Goal: Task Accomplishment & Management: Contribute content

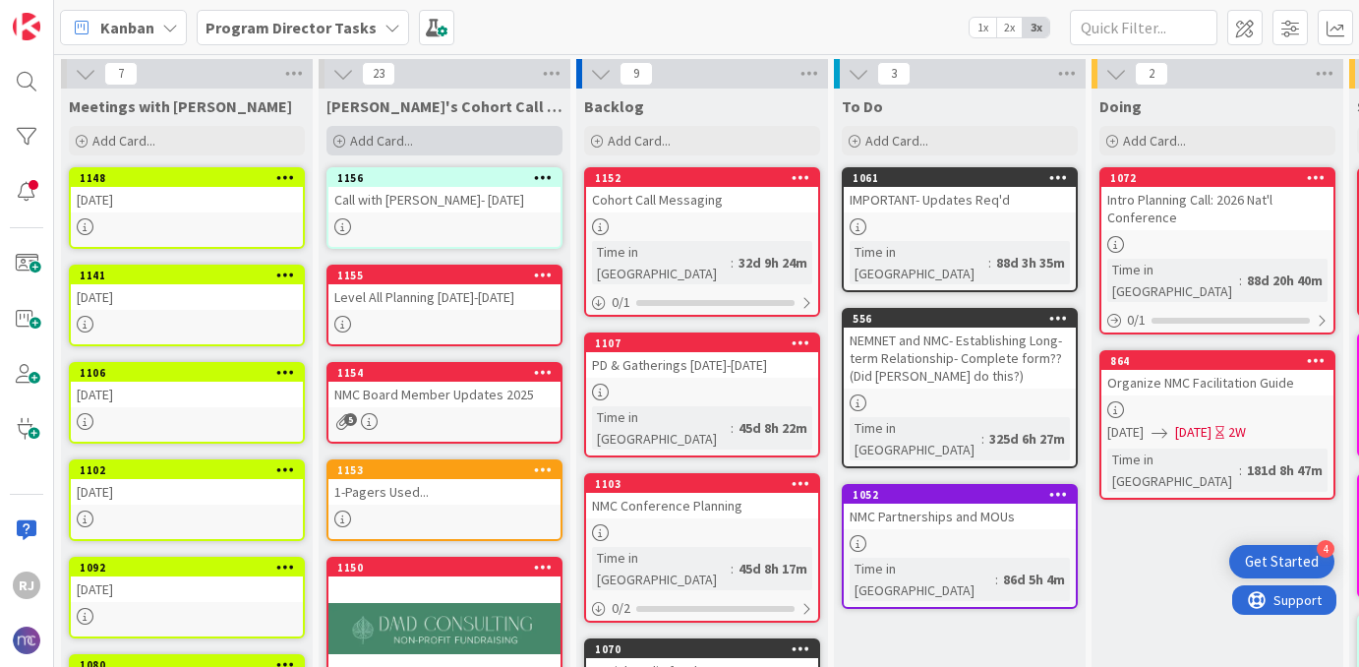
click at [392, 138] on span "Add Card..." at bounding box center [381, 141] width 63 height 18
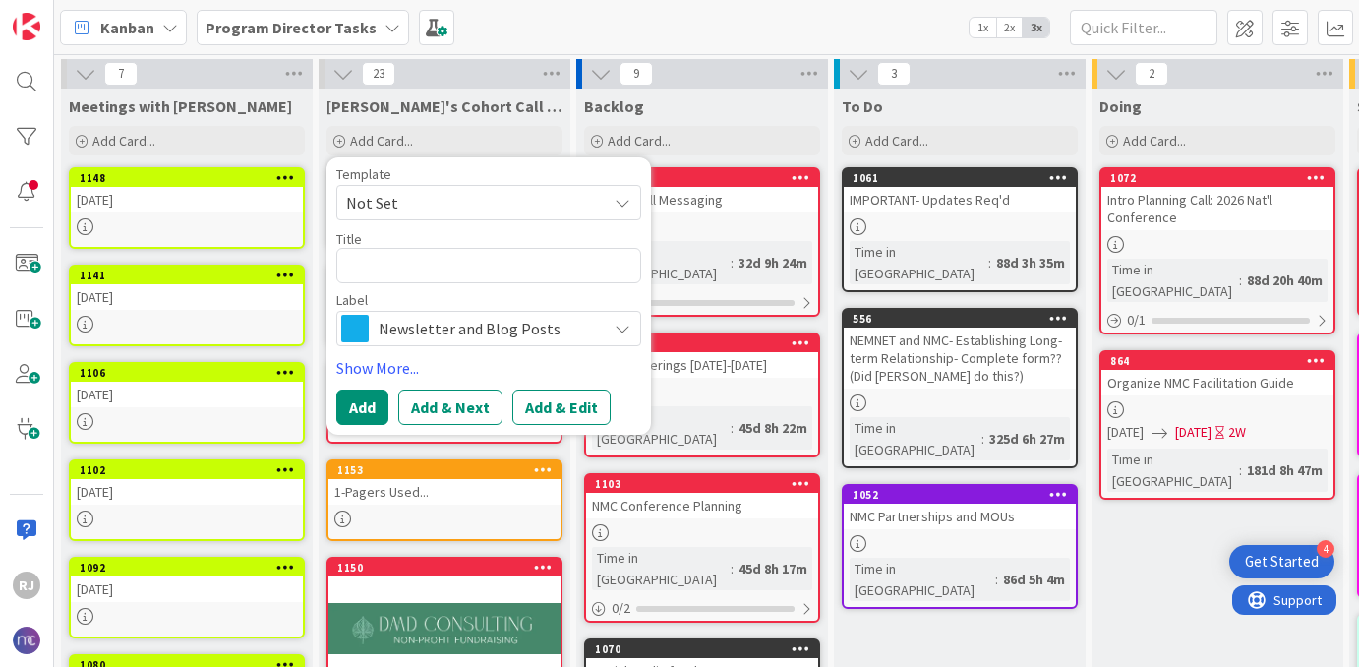
click at [425, 327] on span "Newsletter and Blog Posts" at bounding box center [488, 329] width 218 height 28
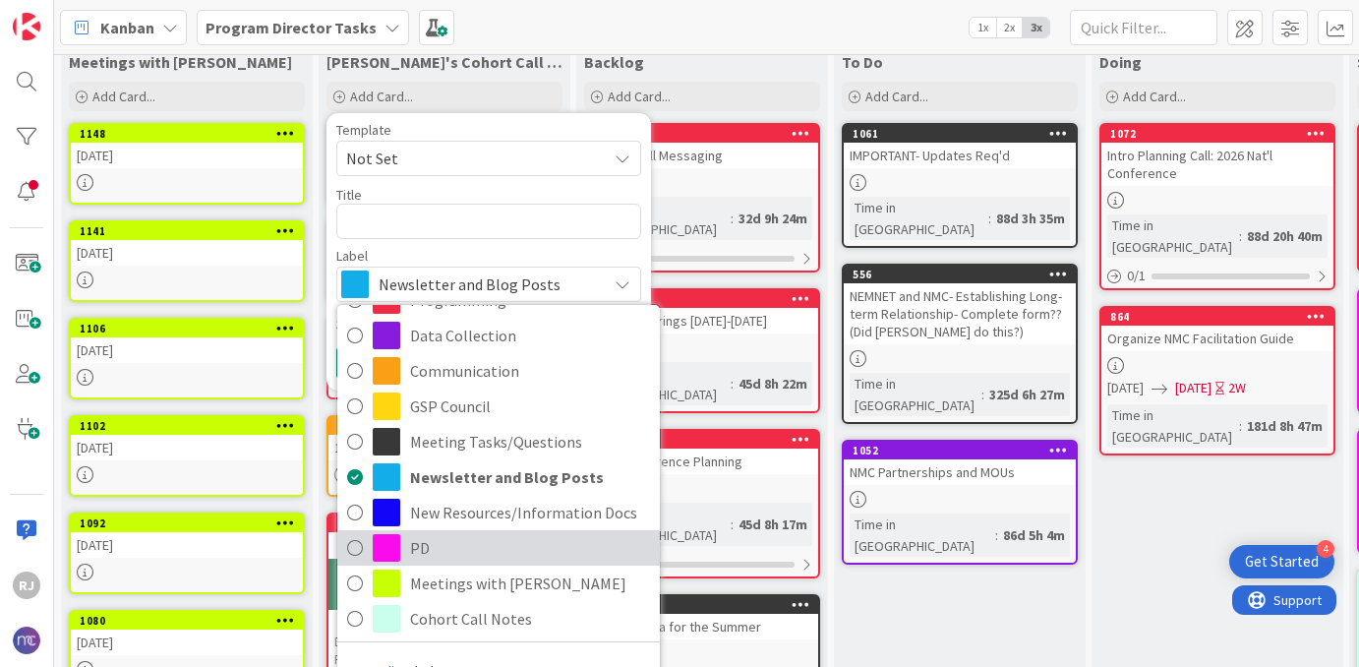
scroll to position [68, 0]
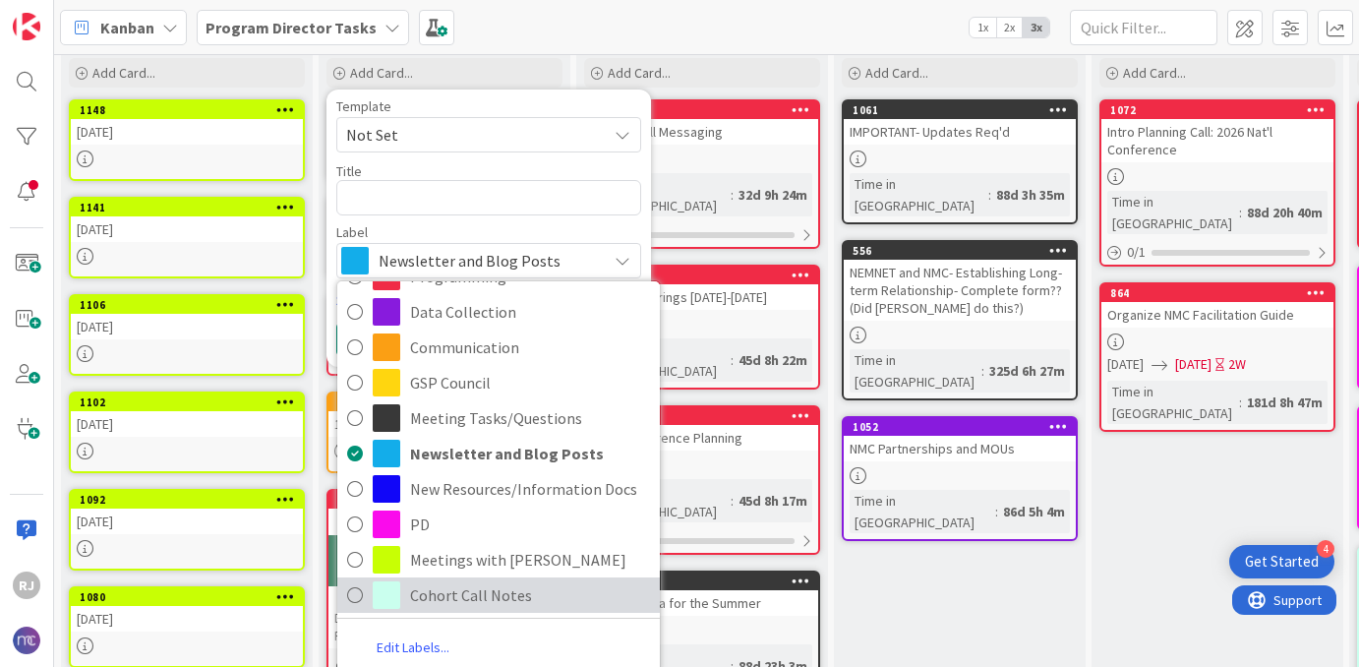
click at [470, 593] on span "Cohort Call Notes" at bounding box center [530, 595] width 240 height 30
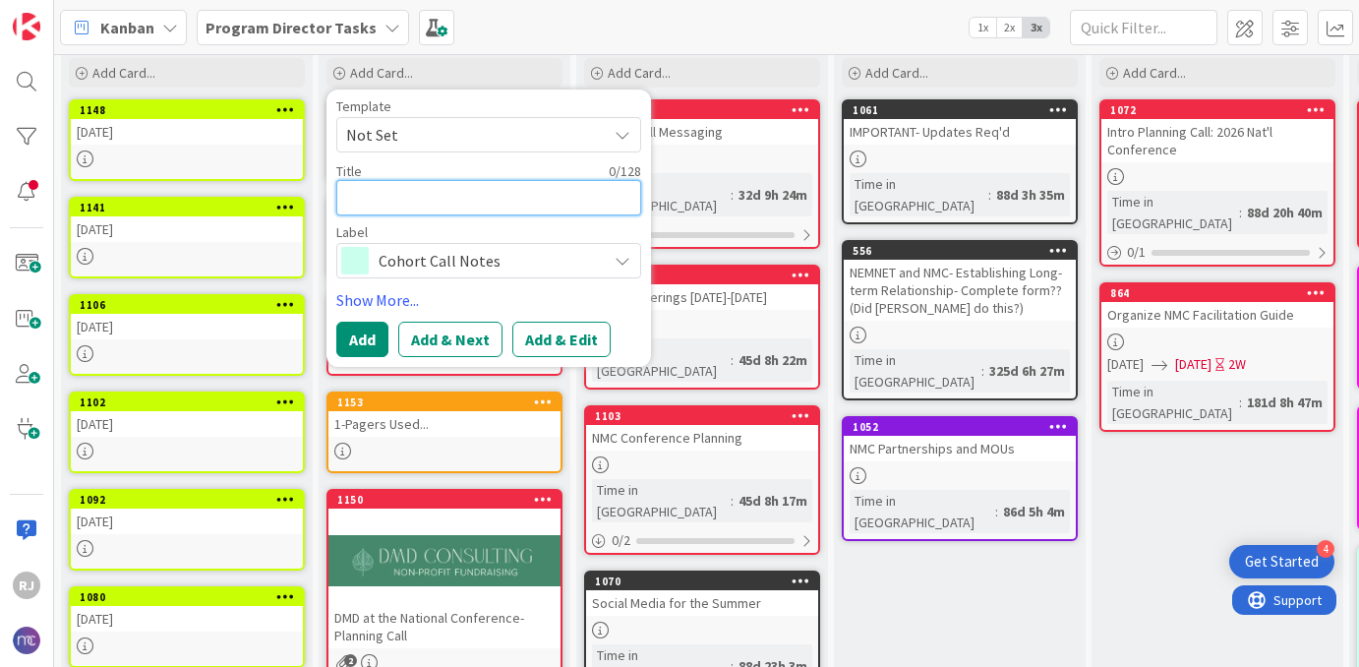
click at [497, 194] on textarea at bounding box center [488, 197] width 305 height 35
type textarea "x"
type textarea "N"
type textarea "x"
type textarea "No"
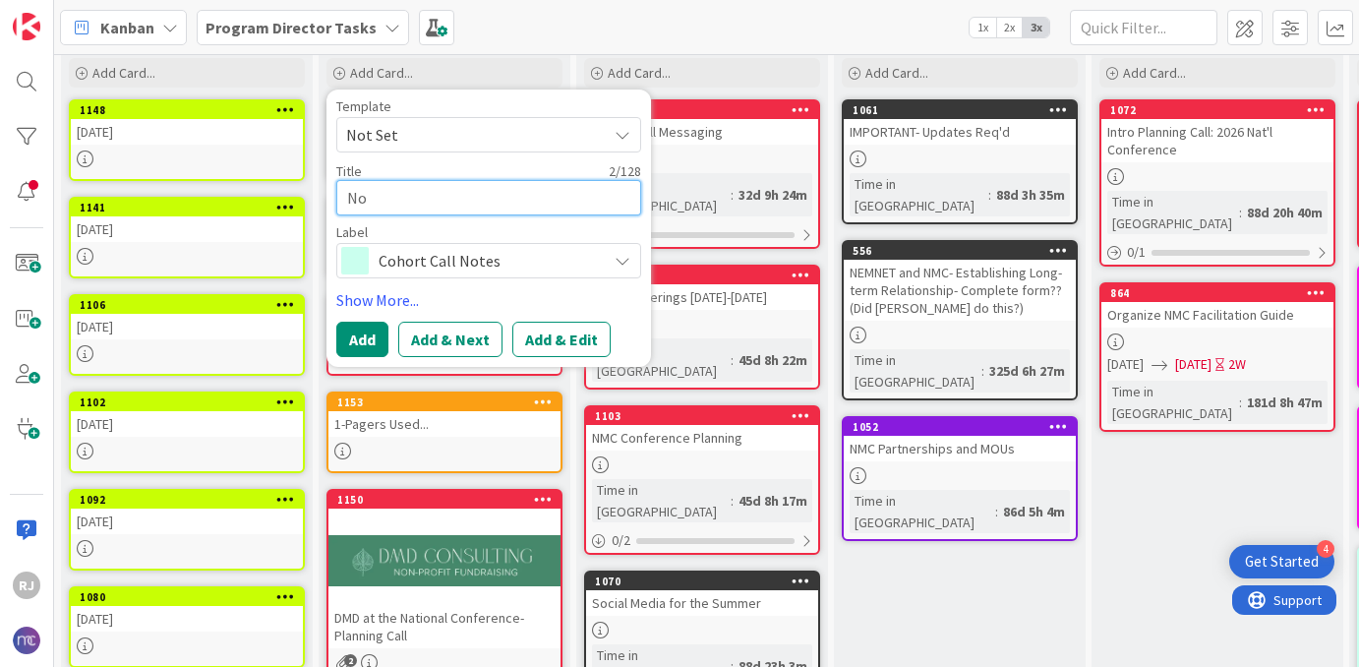
type textarea "x"
type textarea "Not"
type textarea "x"
type textarea "Note"
type textarea "x"
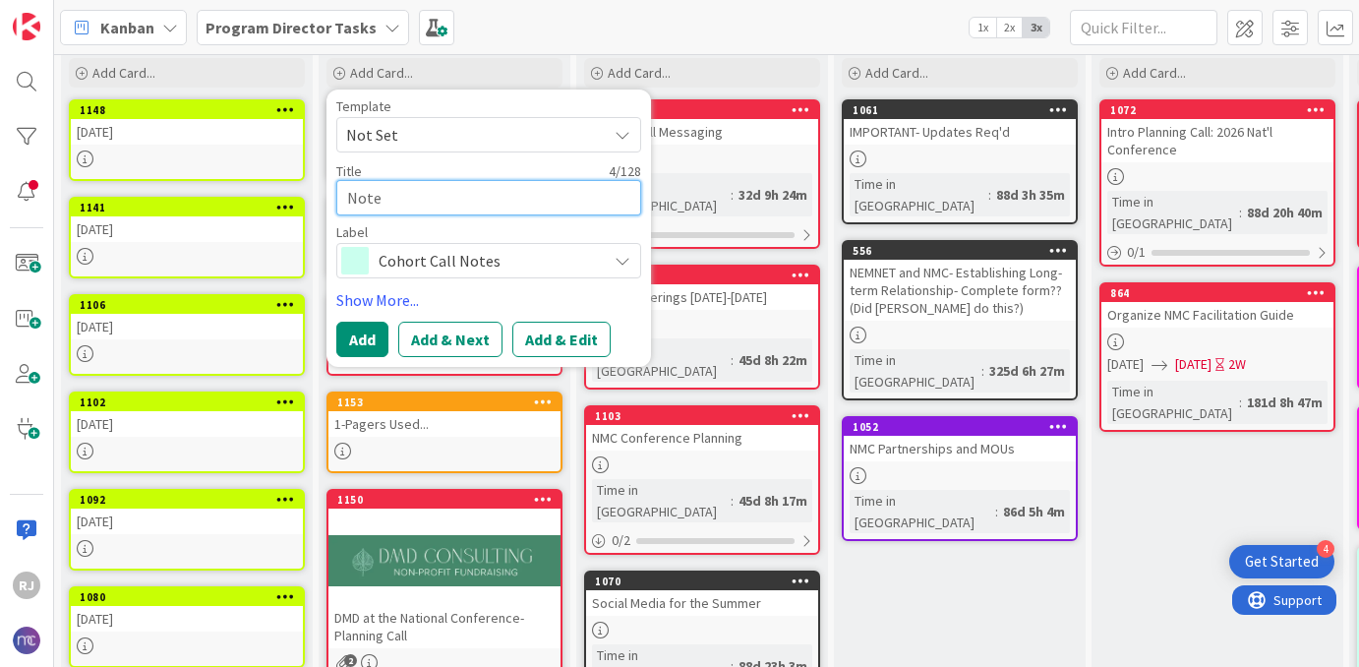
type textarea "Notes"
type textarea "x"
type textarea "Notes"
type textarea "x"
type textarea "Notes f"
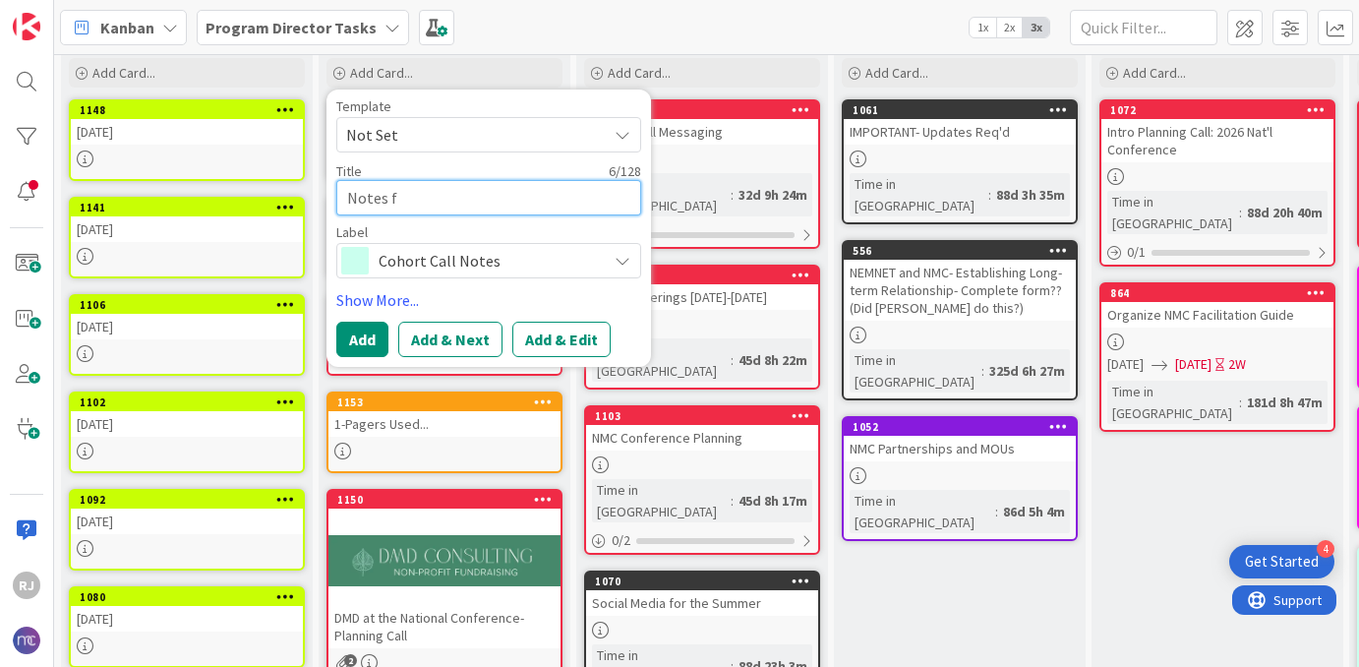
type textarea "x"
type textarea "Notes fr"
type textarea "x"
type textarea "Notes from"
type textarea "x"
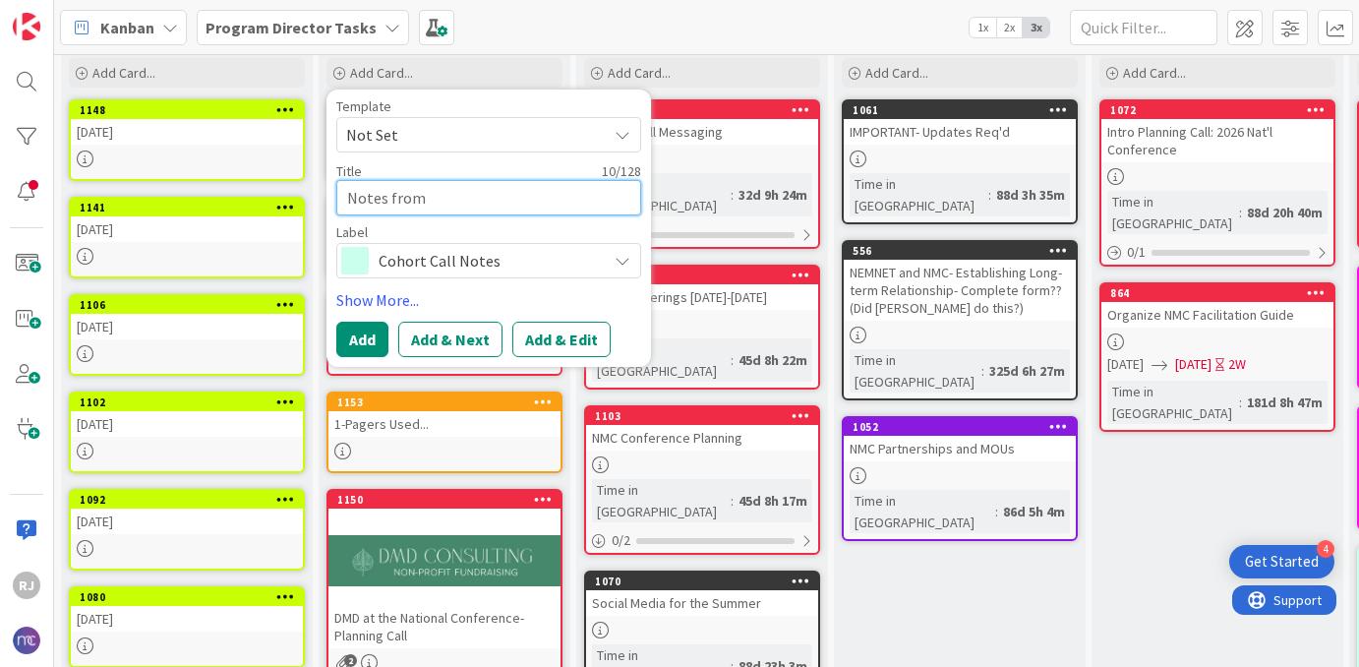
type textarea "Notes from"
type textarea "x"
type textarea "Notes from W"
type textarea "x"
type textarea "Notes from Wr"
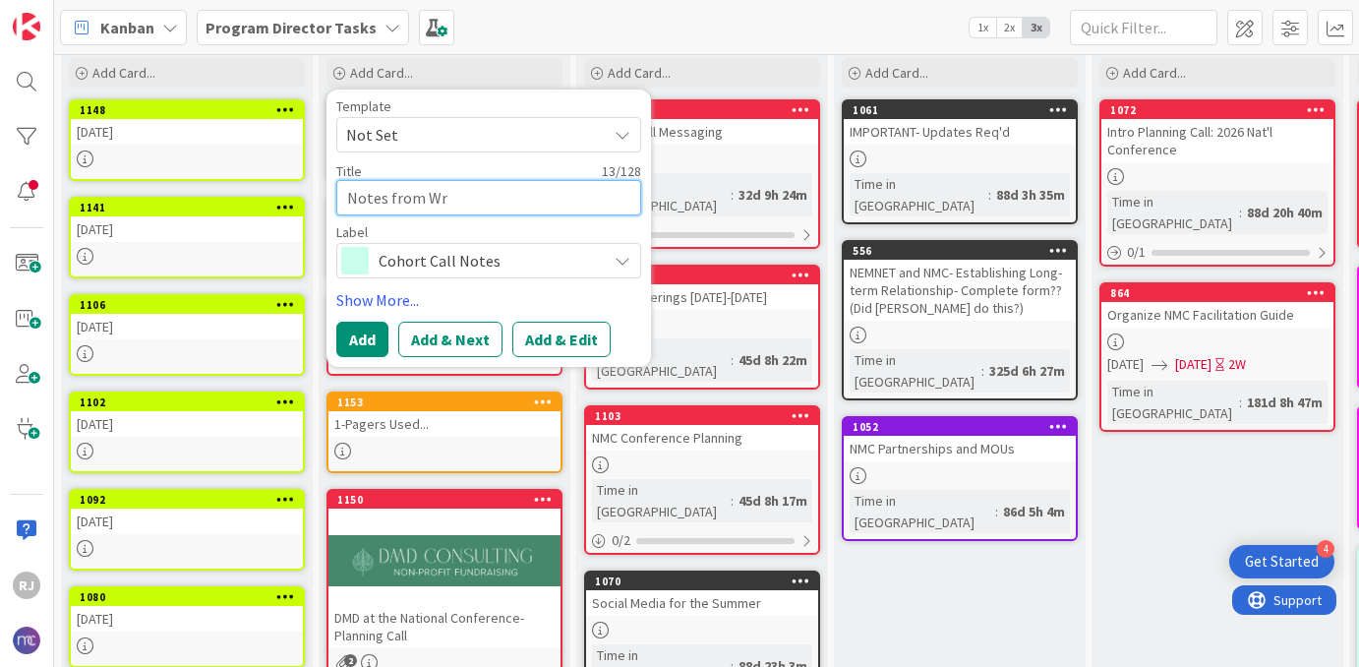
type textarea "x"
type textarea "Notes from Wri"
type textarea "x"
type textarea "Notes from Writ"
type textarea "x"
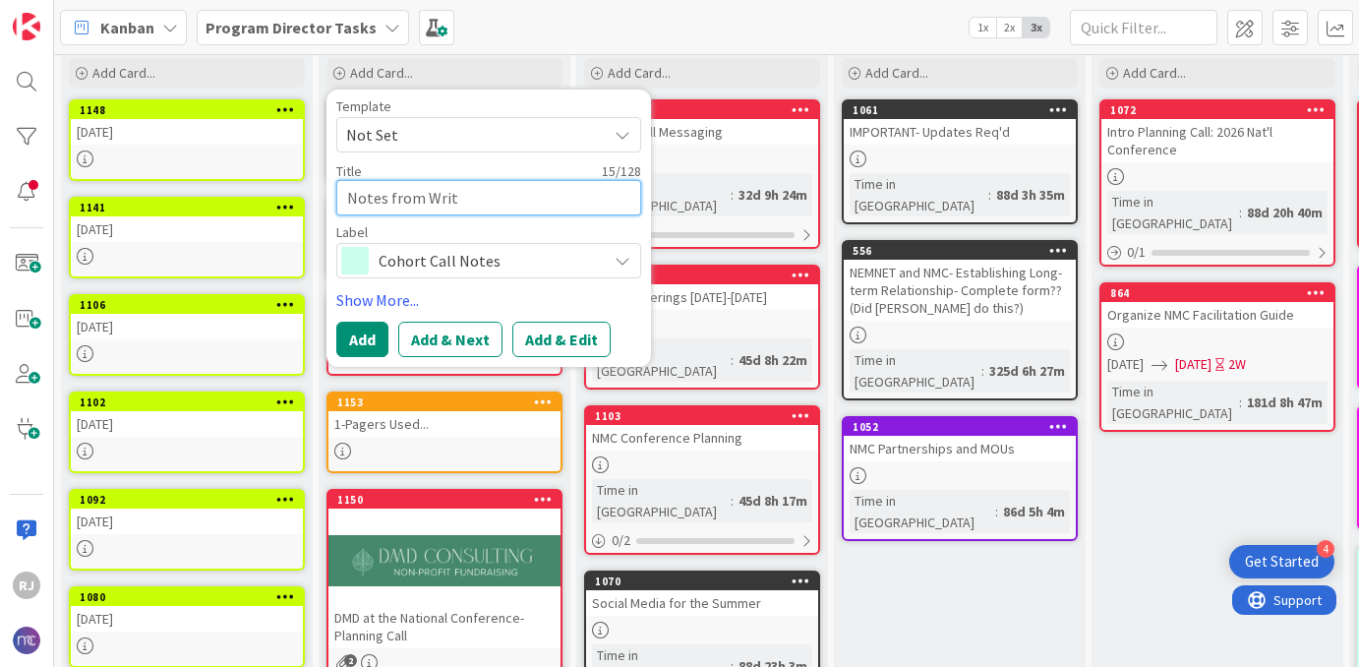
type textarea "Notes from Writt"
type textarea "x"
type textarea "Notes from Writte"
type textarea "x"
type textarea "Notes from Written"
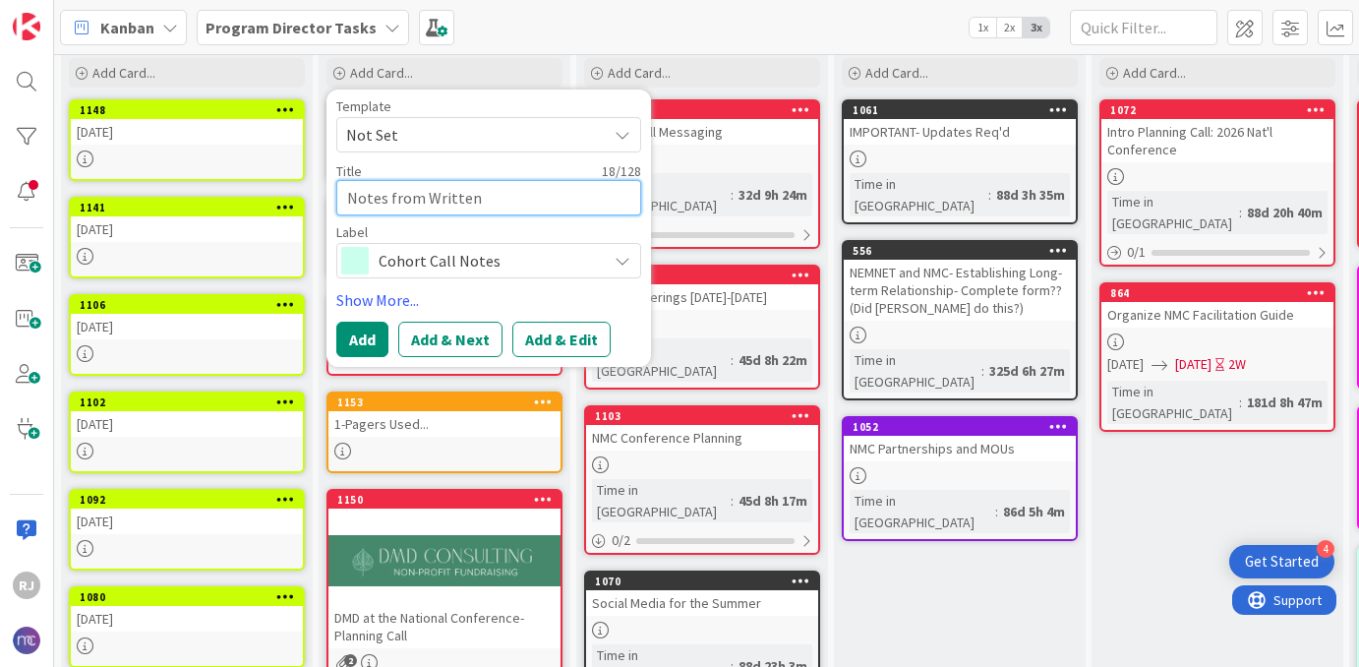
type textarea "x"
type textarea "Notes from Written"
type textarea "x"
type textarea "Notes from Written U"
type textarea "x"
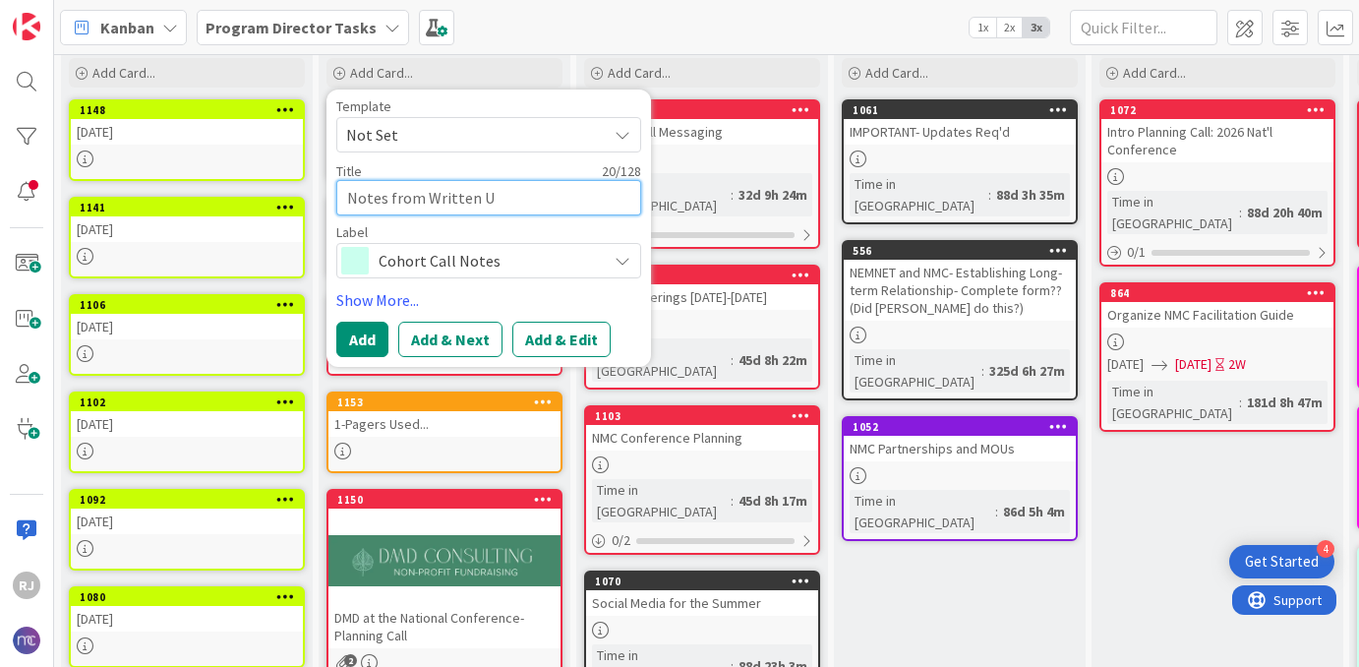
type textarea "Notes from Written"
type textarea "x"
type textarea "Notes from Written P"
type textarea "x"
type textarea "Notes from Written Pu"
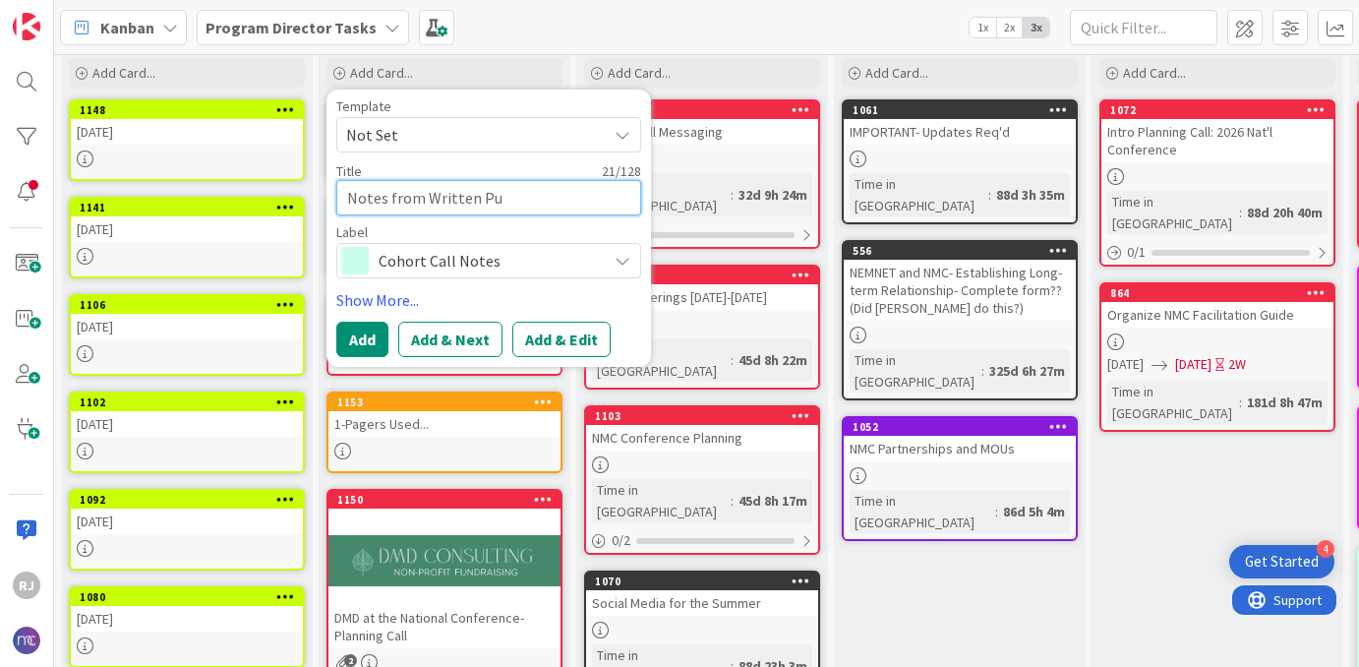
type textarea "x"
type textarea "Notes from Written P"
type textarea "x"
type textarea "Notes from Written"
type textarea "x"
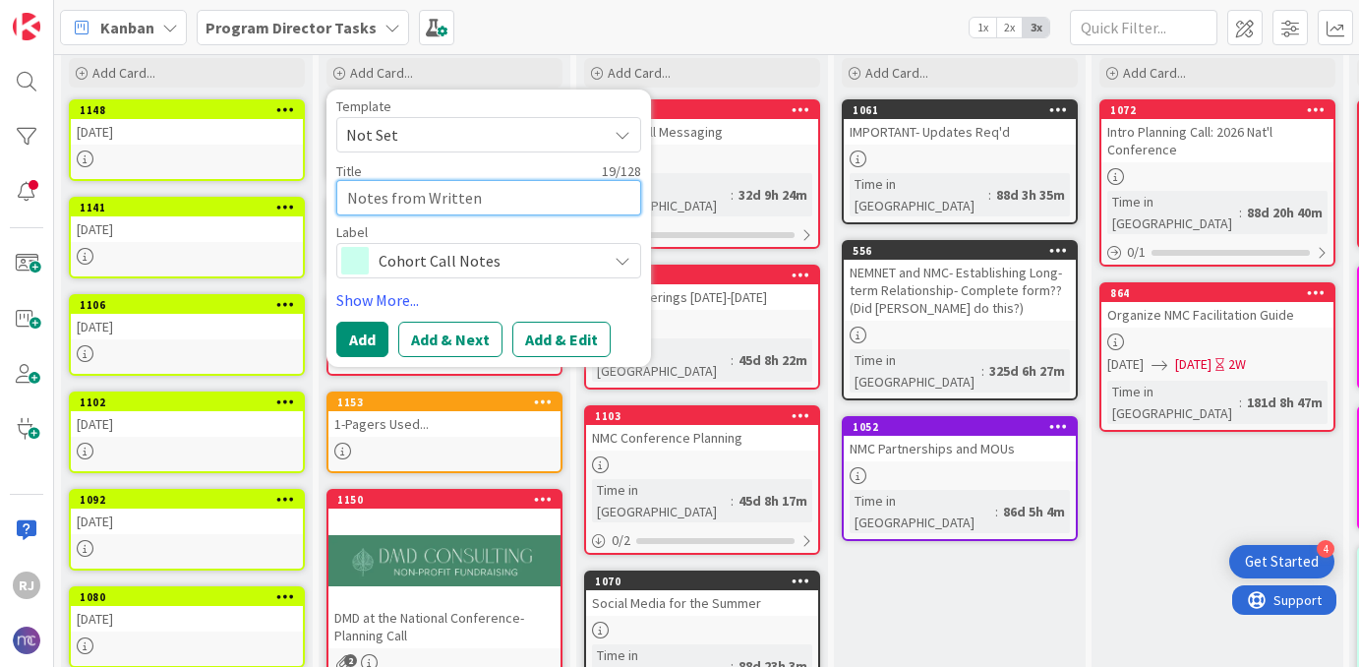
type textarea "Notes from Written P"
type textarea "x"
type textarea "Notes from Written Pu"
type textarea "x"
type textarea "Notes from Written Put"
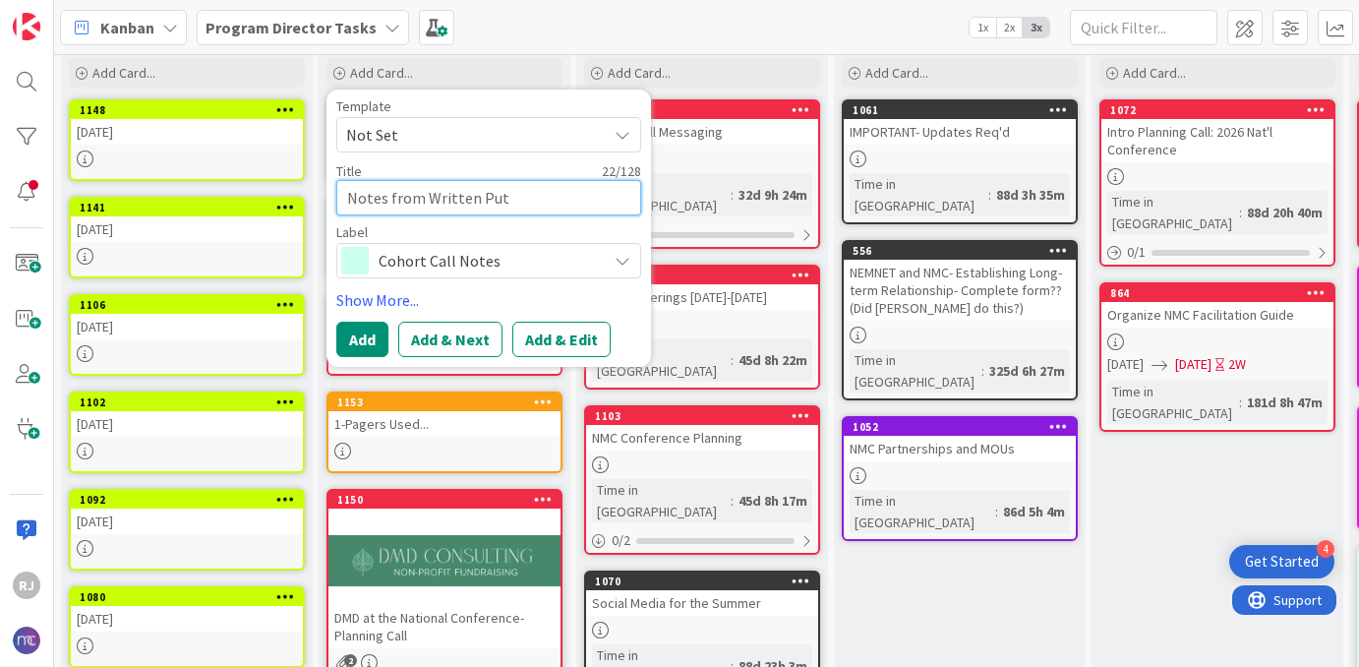
type textarea "x"
type textarea "Notes from Written Put"
type textarea "x"
type textarea "Notes from Written Put"
type textarea "x"
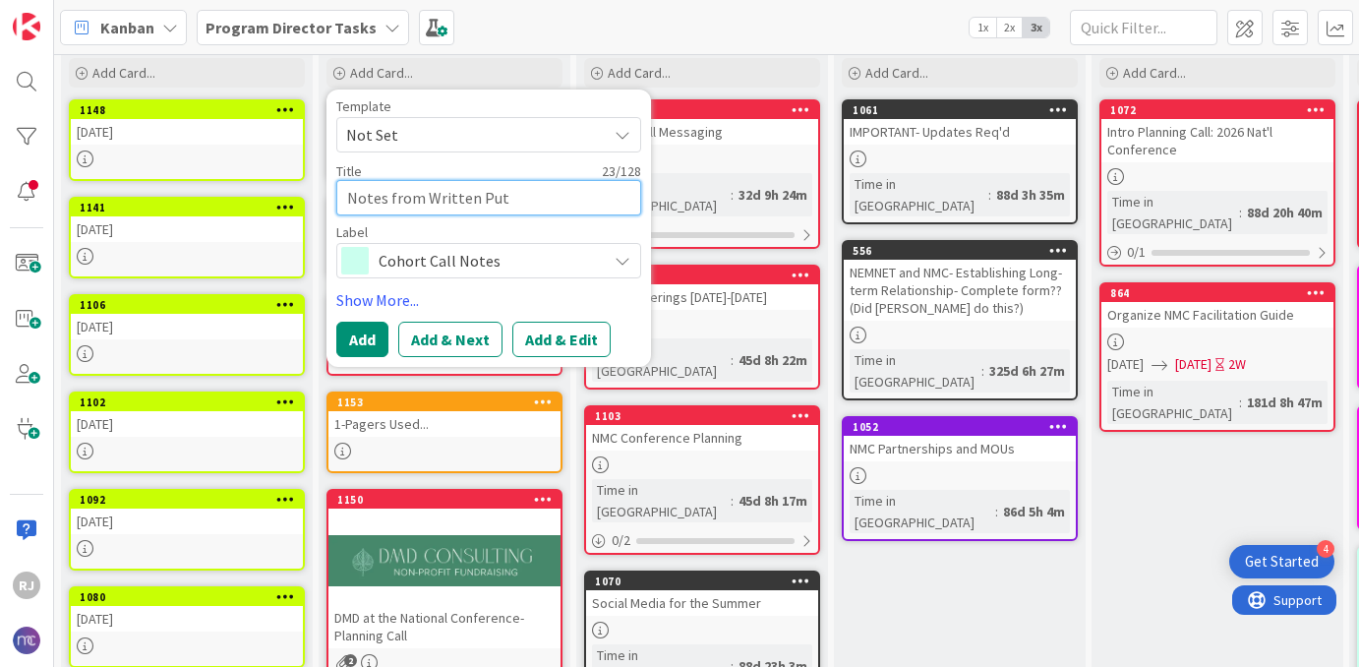
type textarea "Notes from Written Pu"
type textarea "x"
type textarea "Notes from Written P"
type textarea "x"
type textarea "Notes from Written"
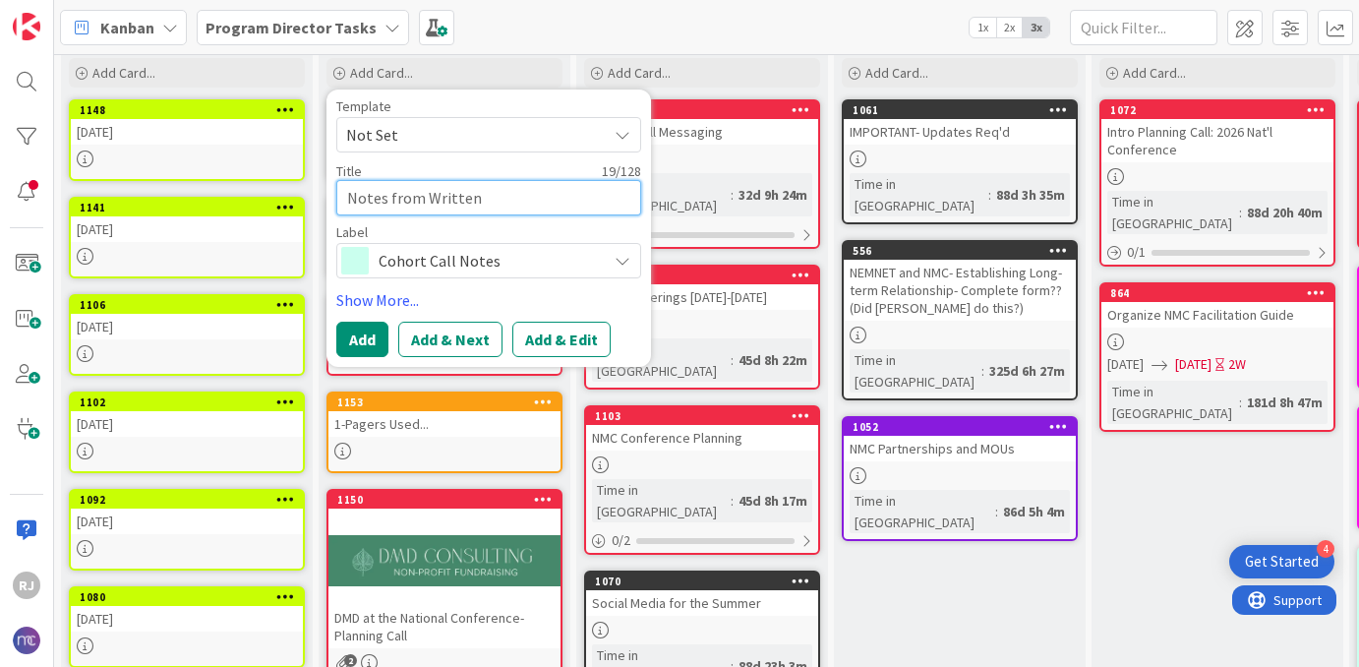
type textarea "x"
type textarea "Notes from Written O"
type textarea "x"
type textarea "Notes from Written [PERSON_NAME]"
type textarea "x"
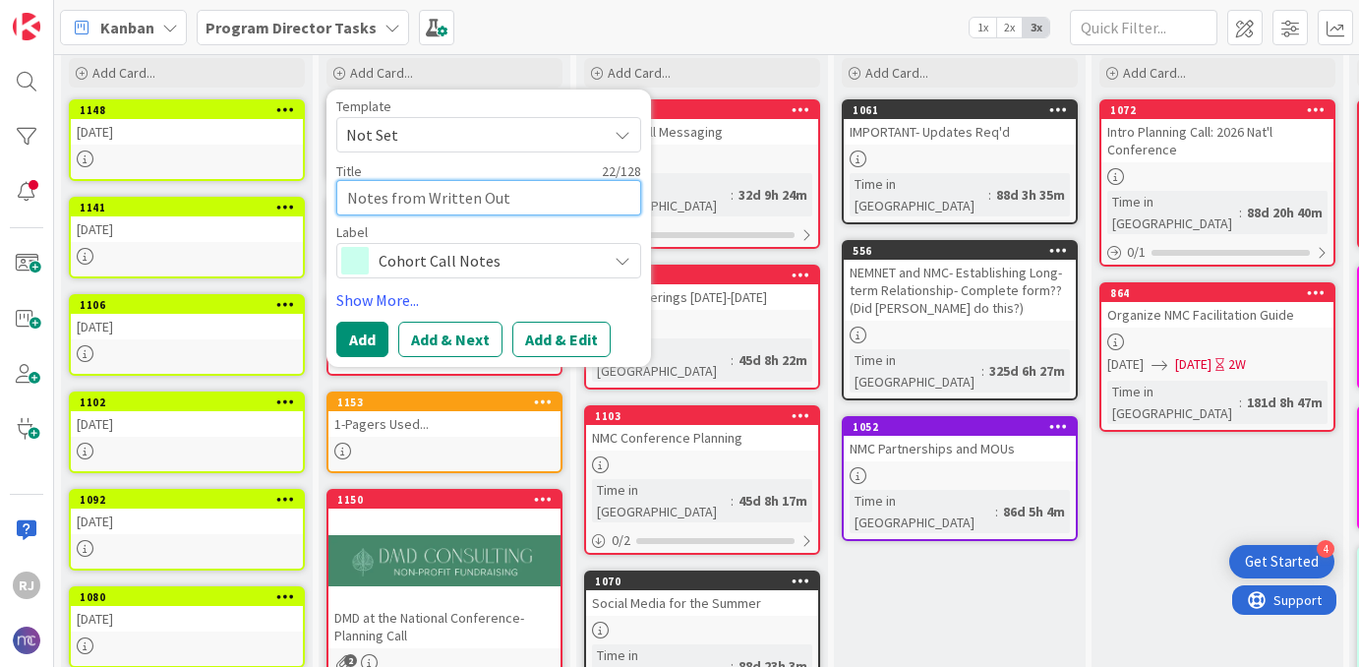
type textarea "Notes from Written Out"
type textarea "x"
type textarea "Notes from Written Out L"
type textarea "x"
type textarea "Notes from Written Out Lo"
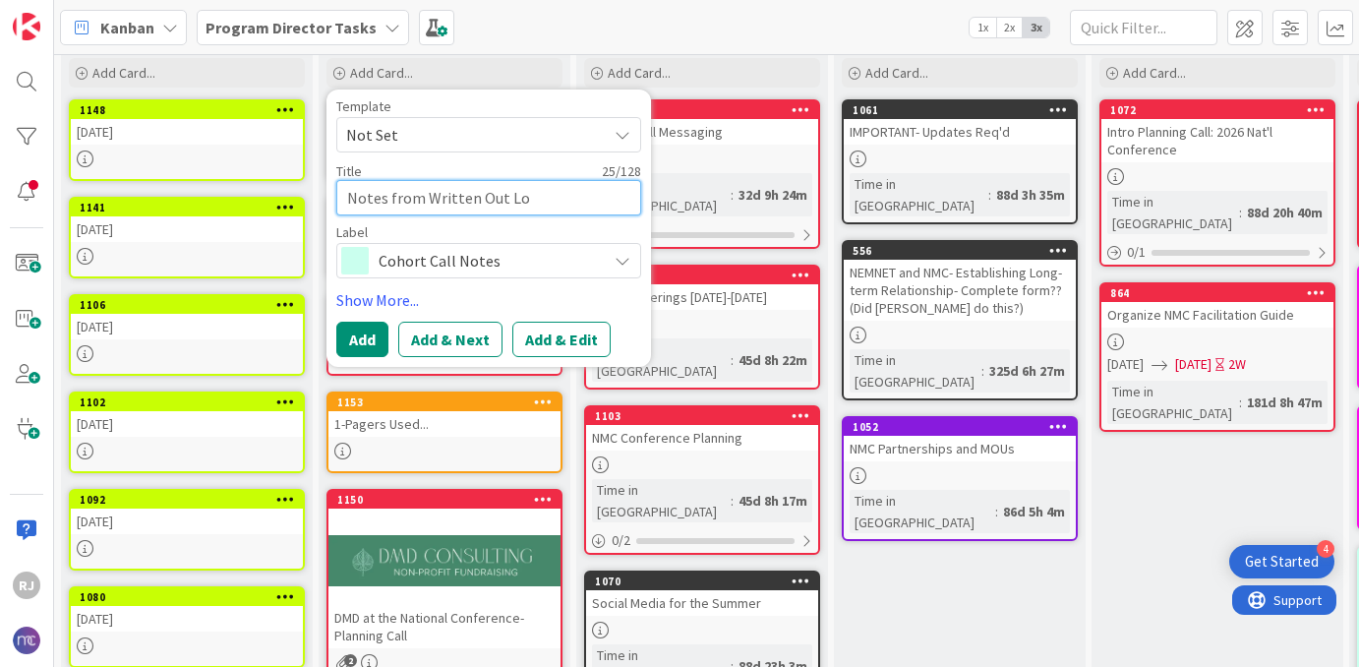
type textarea "x"
type textarea "Notes from Written Out [PERSON_NAME]"
type textarea "x"
type textarea "Notes from Written Out Loud"
type textarea "x"
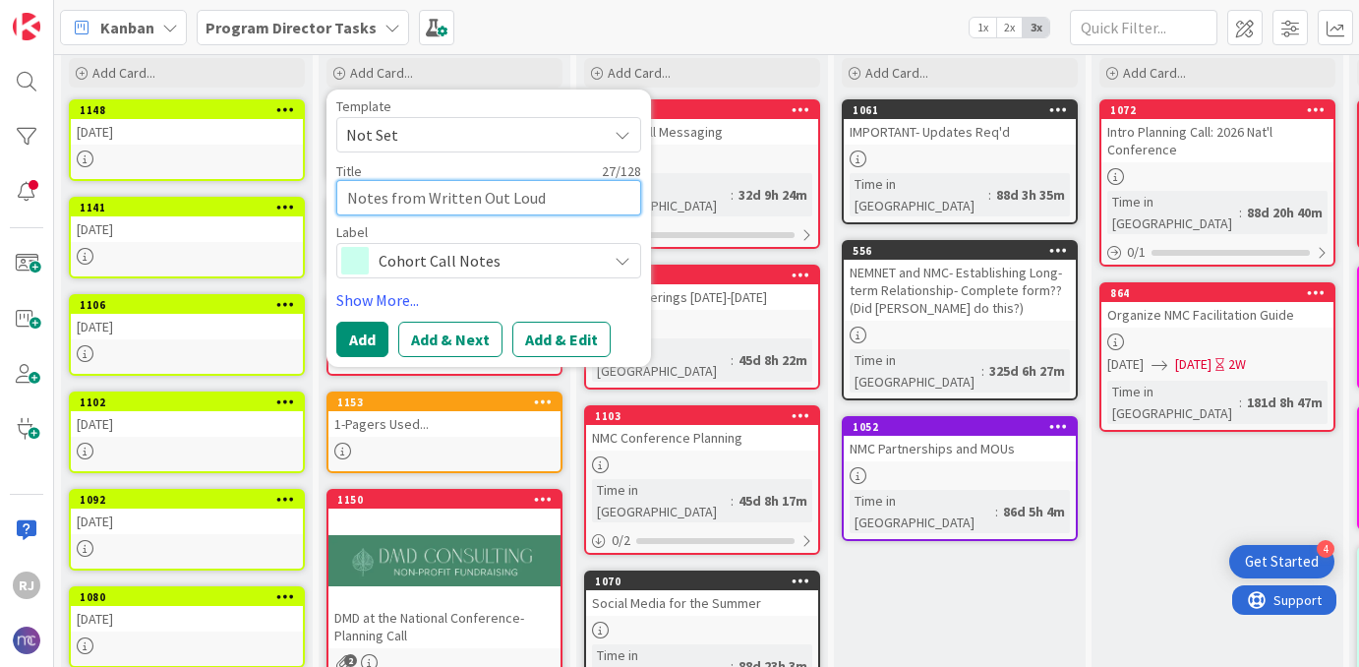
type textarea "Notes from Written Out Loud"
type textarea "x"
type textarea "Notes from Written Out Loud c"
type textarea "x"
type textarea "Notes from Written Out Loud ca"
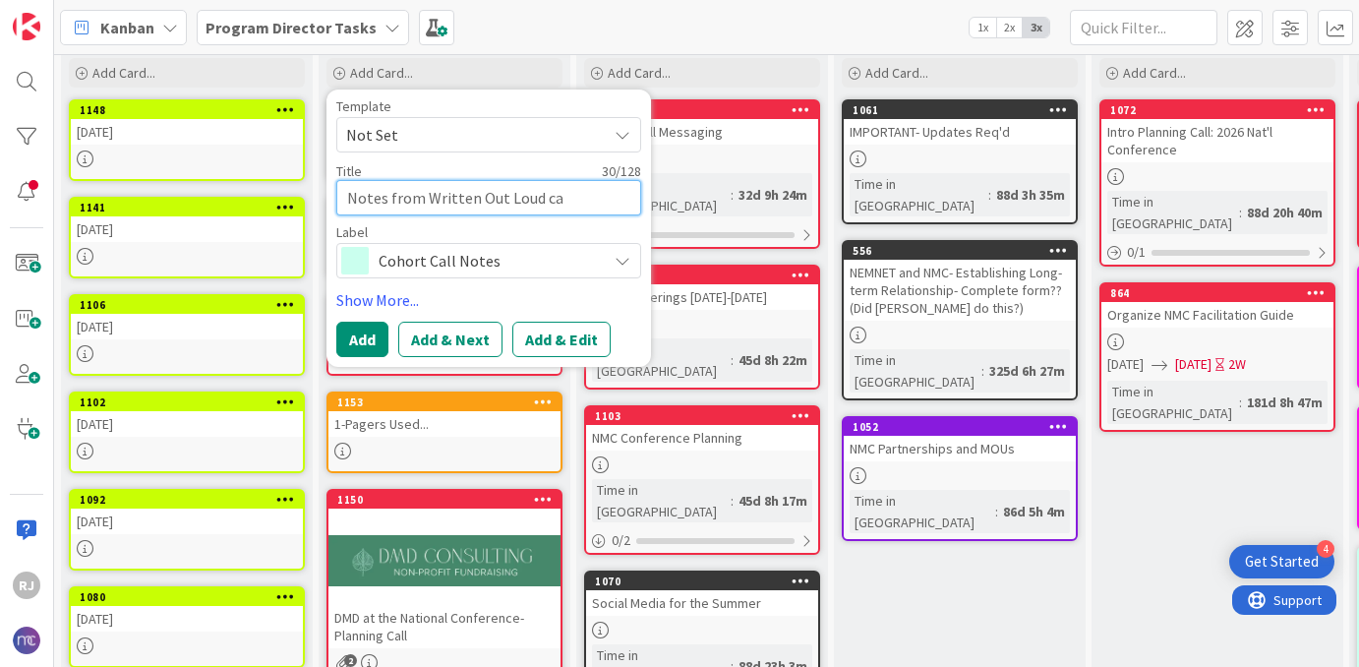
type textarea "x"
type textarea "Notes from Written Out Loud cal"
type textarea "x"
type textarea "Notes from Written Out Loud call"
type textarea "x"
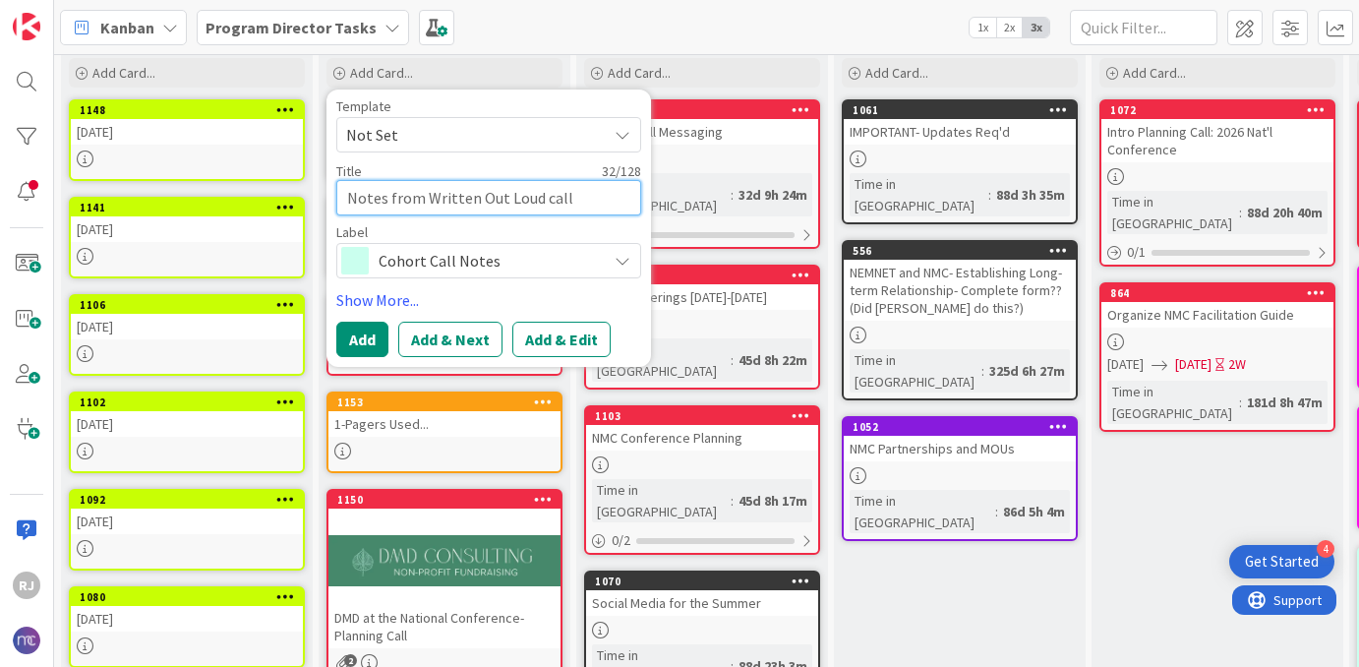
type textarea "Notes from Written Out Loud call-"
type textarea "x"
type textarea "Notes from Written Out Loud call-"
type textarea "x"
type textarea "Notes from Written Out Loud call- A"
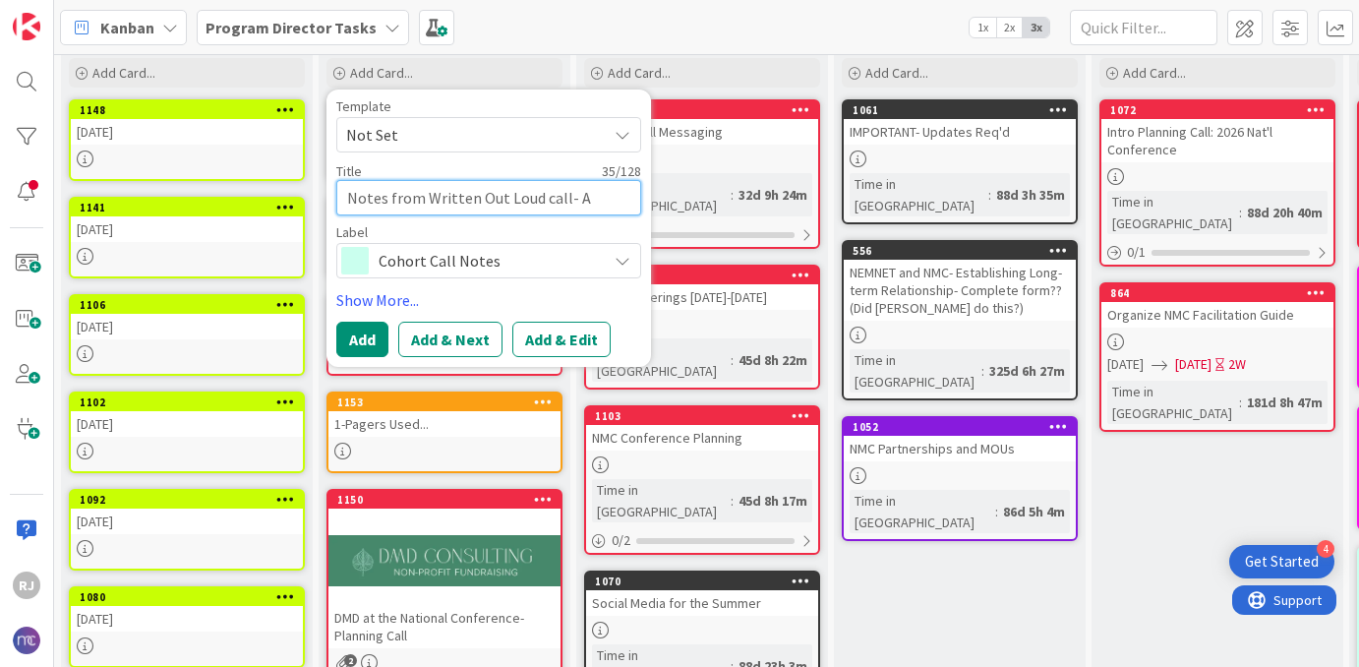
type textarea "x"
type textarea "Notes from Written Out Loud call- Au"
type textarea "x"
type textarea "Notes from Written Out Loud call- A"
type textarea "x"
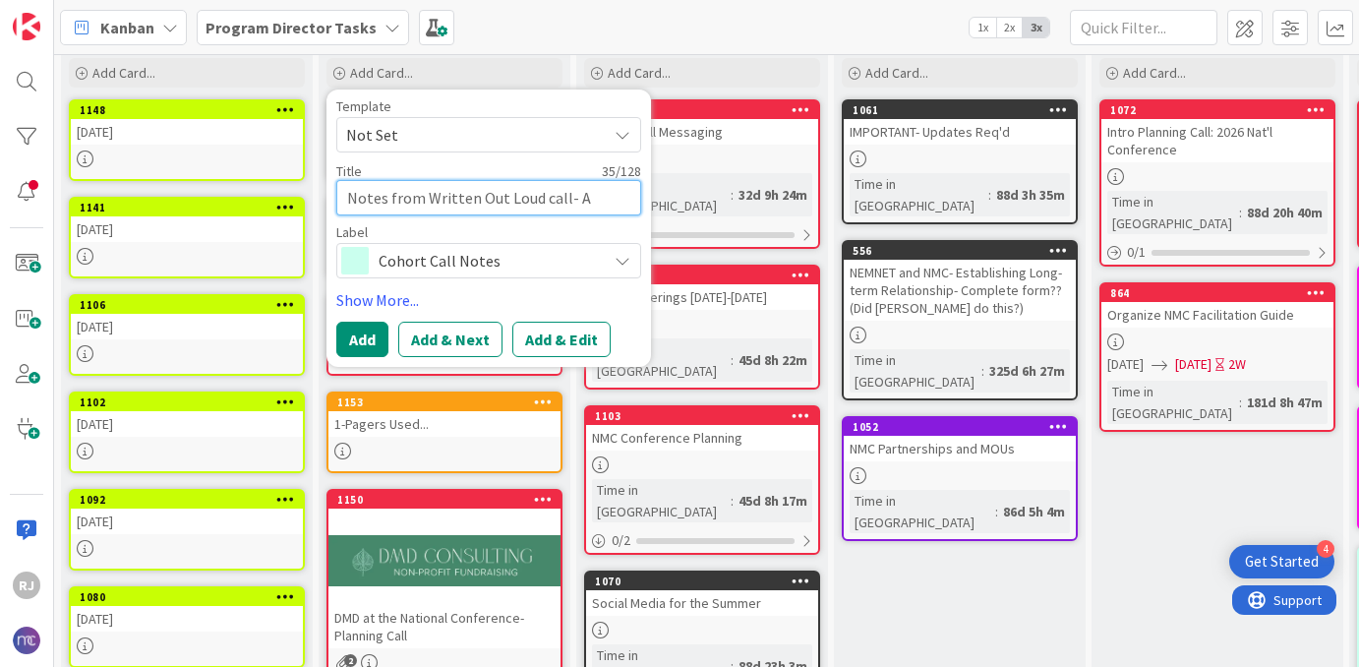
type textarea "Notes from Written Out Loud call-"
type textarea "x"
type textarea "Notes from Written Out Loud call- 9"
type textarea "x"
type textarea "Notes from Written Out Loud call-"
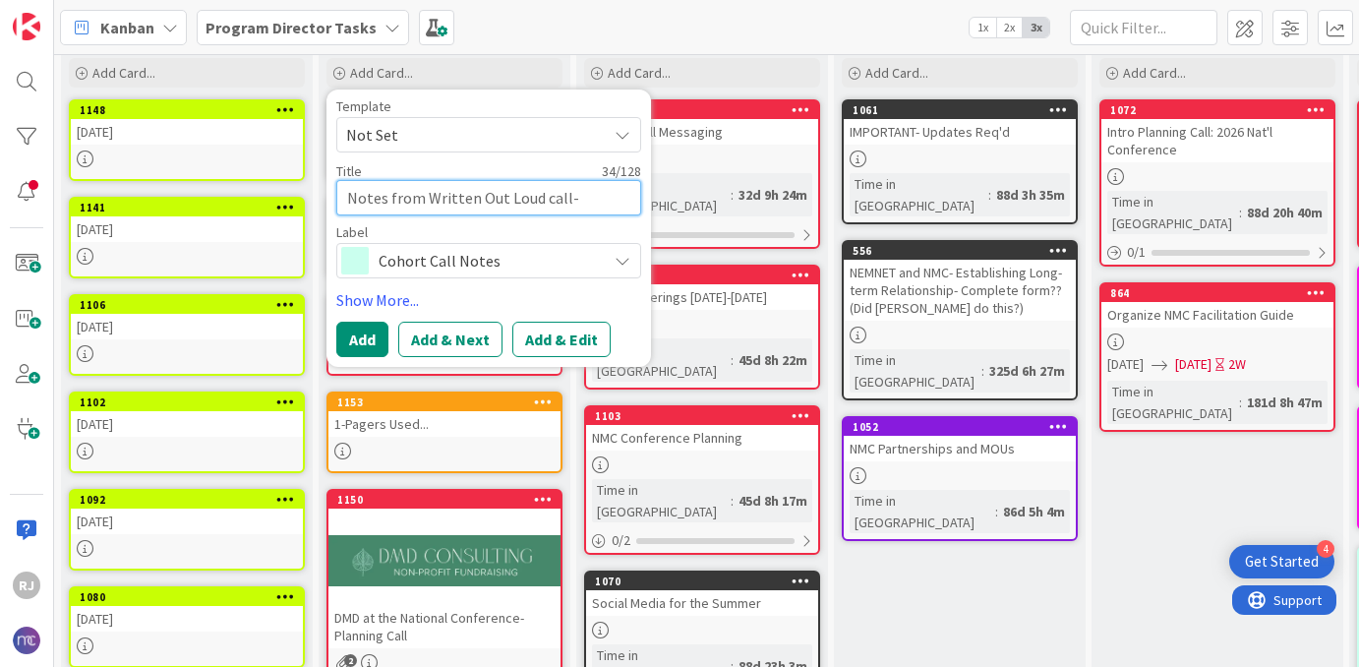
type textarea "x"
type textarea "Notes from Written Out Loud call- 8"
type textarea "x"
type textarea "Notes from Written Out Loud call- 8/"
type textarea "x"
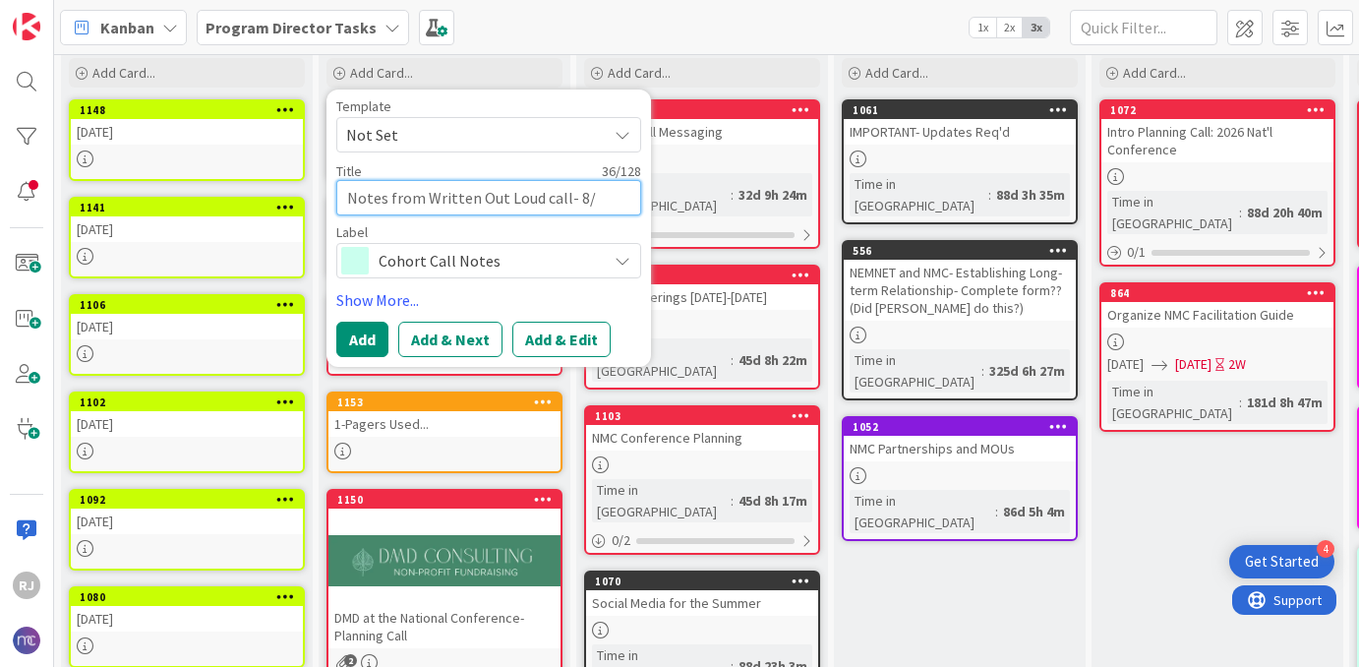
type textarea "Notes from Written Out Loud call- 8/1"
type textarea "x"
type textarea "Notes from Written Out Loud call- 8/11"
type textarea "x"
type textarea "Notes from Written Out Loud call- 8/11/"
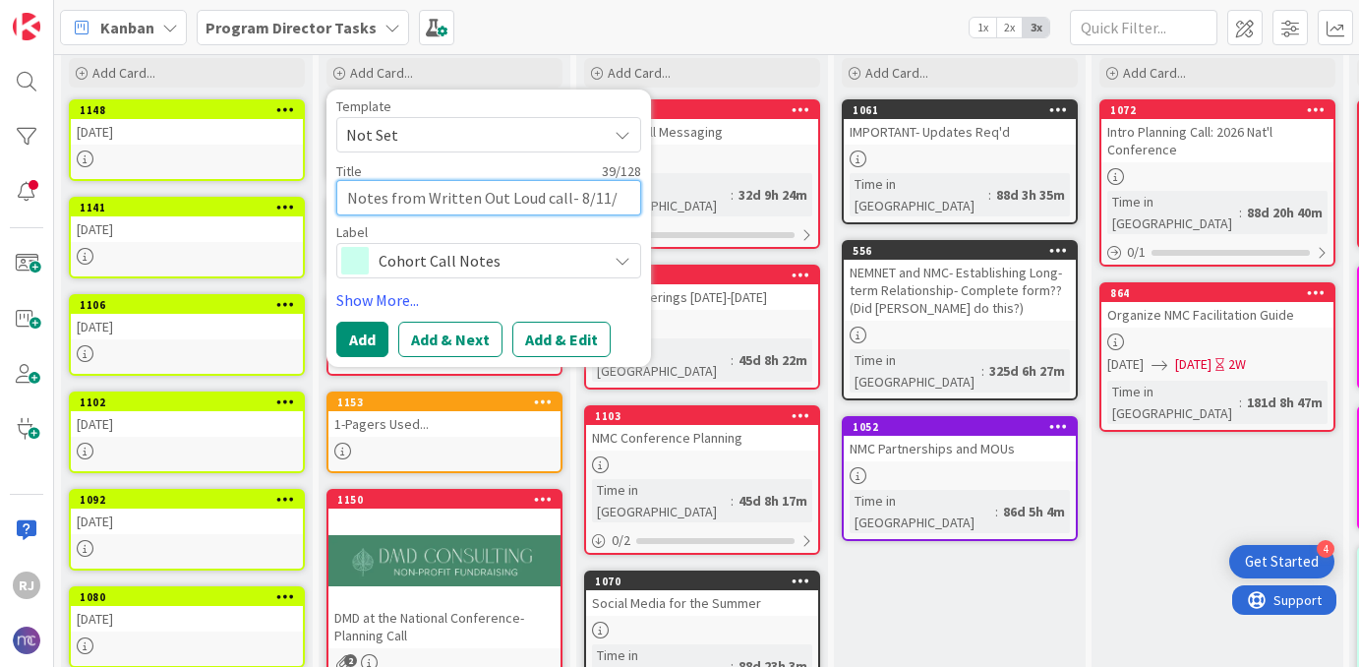
type textarea "x"
type textarea "Notes from Written Out Loud call- 8/11/2"
type textarea "x"
type textarea "Notes from Written Out Loud call- [DATE]"
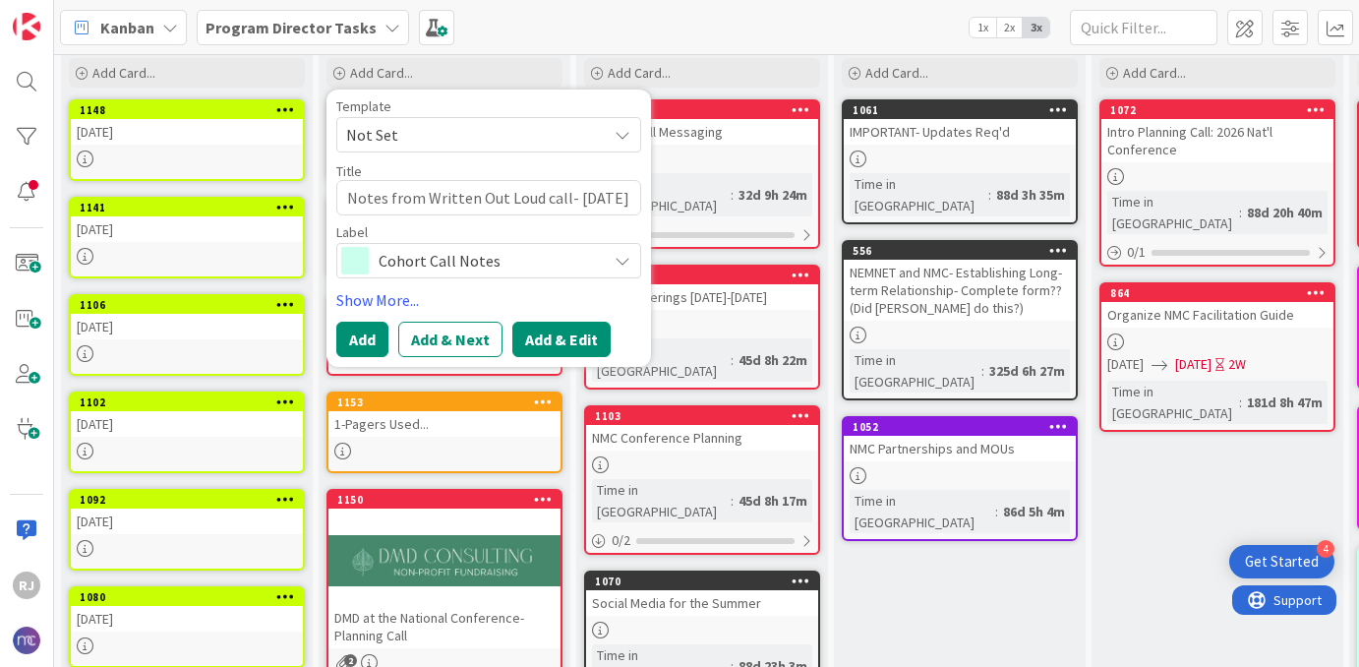
click at [535, 330] on button "Add & Edit" at bounding box center [562, 339] width 98 height 35
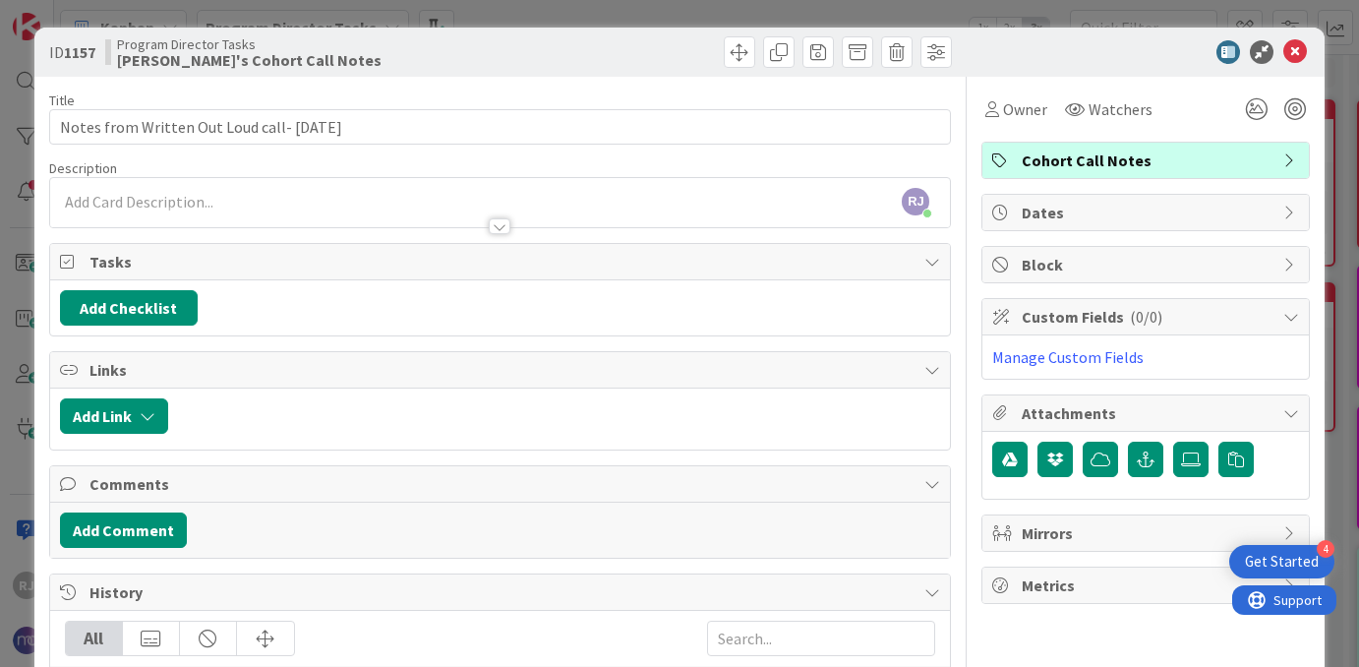
click at [394, 199] on div "[PERSON_NAME] [PERSON_NAME] just joined" at bounding box center [500, 202] width 901 height 49
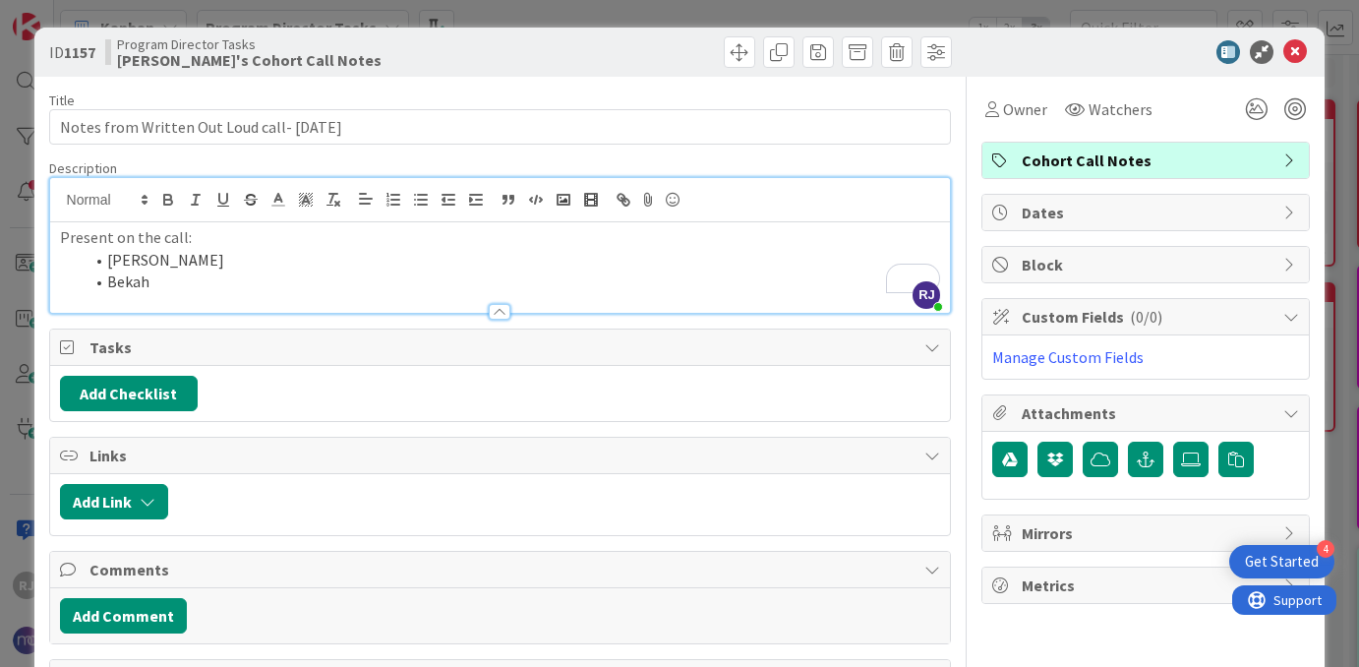
click at [159, 256] on li "[PERSON_NAME]" at bounding box center [513, 260] width 858 height 23
click at [160, 284] on li "Bekah" at bounding box center [513, 282] width 858 height 23
click at [200, 266] on li "[PERSON_NAME]" at bounding box center [513, 260] width 858 height 23
click at [230, 284] on li "[PERSON_NAME]" at bounding box center [513, 282] width 858 height 23
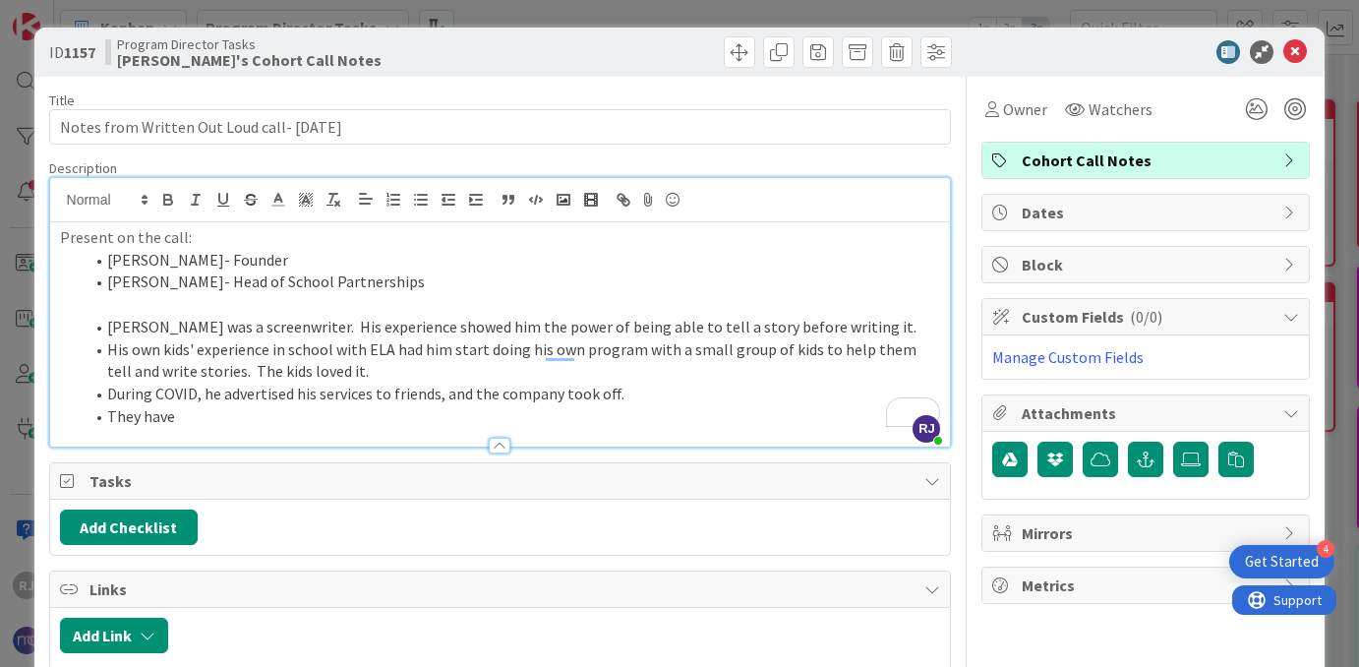
click at [204, 419] on li "They have" at bounding box center [513, 416] width 858 height 23
click at [224, 307] on p "To enrich screen reader interactions, please activate Accessibility in Grammarl…" at bounding box center [500, 304] width 881 height 23
click at [868, 420] on li "They have been featured on Good Morning America are partnered with 70 schools a…" at bounding box center [513, 416] width 858 height 23
